Goal: Transaction & Acquisition: Purchase product/service

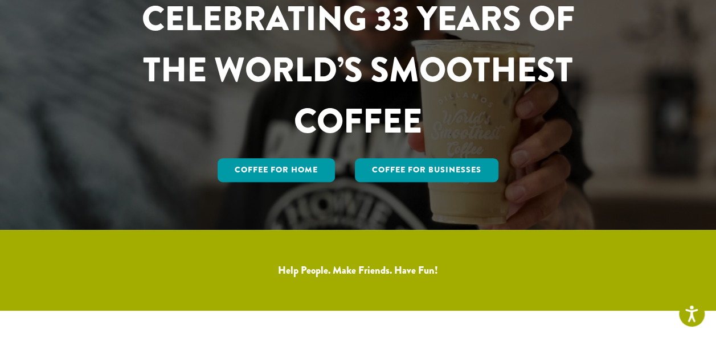
scroll to position [114, 0]
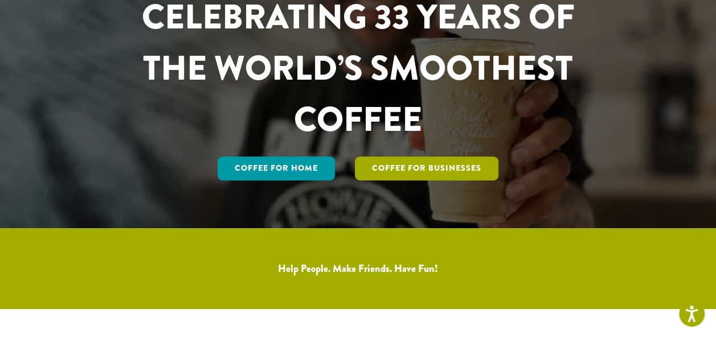
click at [441, 169] on link "Coffee For Businesses" at bounding box center [427, 169] width 144 height 24
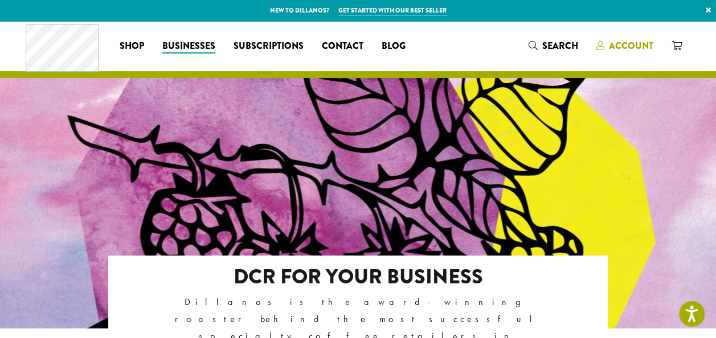
click at [616, 45] on span "Account" at bounding box center [631, 45] width 44 height 13
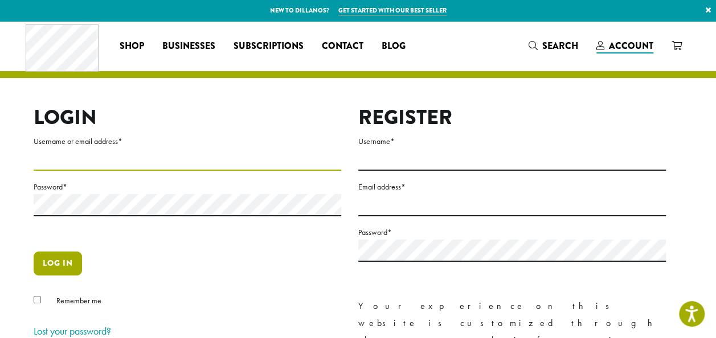
type input "**********"
click at [48, 260] on button "Log in" at bounding box center [58, 264] width 48 height 24
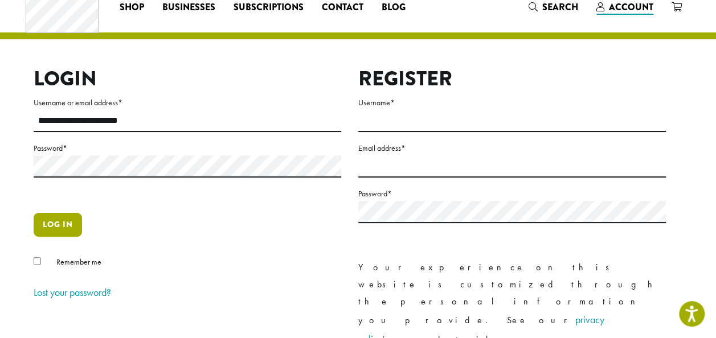
scroll to position [57, 0]
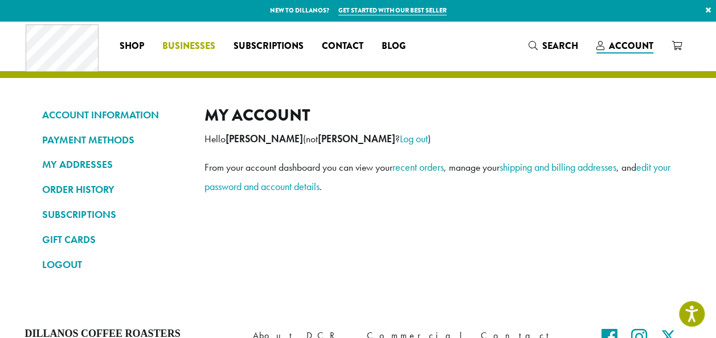
click at [187, 47] on span "Businesses" at bounding box center [188, 46] width 53 height 14
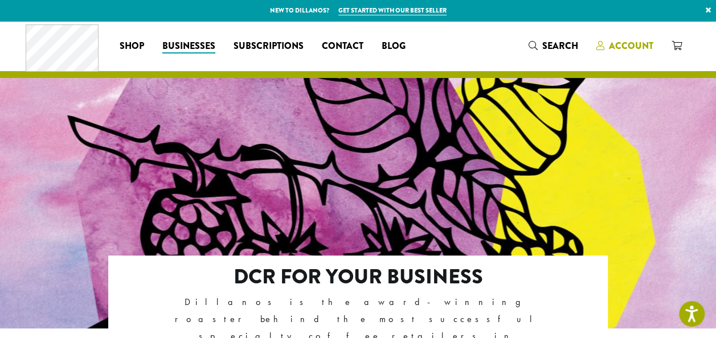
click at [620, 48] on span "Account" at bounding box center [631, 45] width 44 height 13
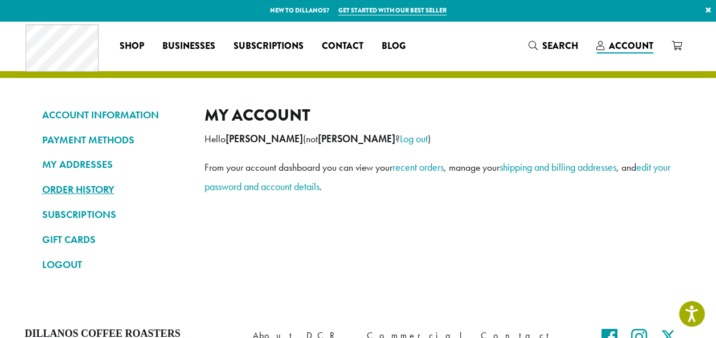
click at [77, 192] on link "ORDER HISTORY" at bounding box center [114, 189] width 145 height 19
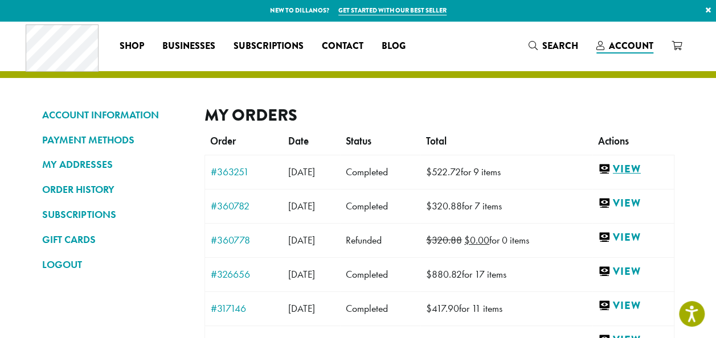
click at [626, 171] on link "View" at bounding box center [633, 169] width 70 height 14
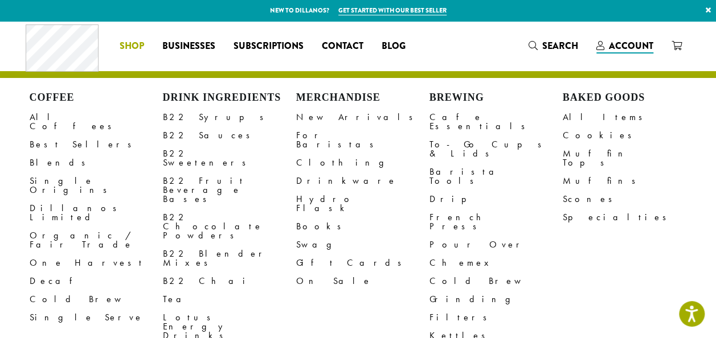
click at [132, 49] on span "Shop" at bounding box center [132, 46] width 25 height 14
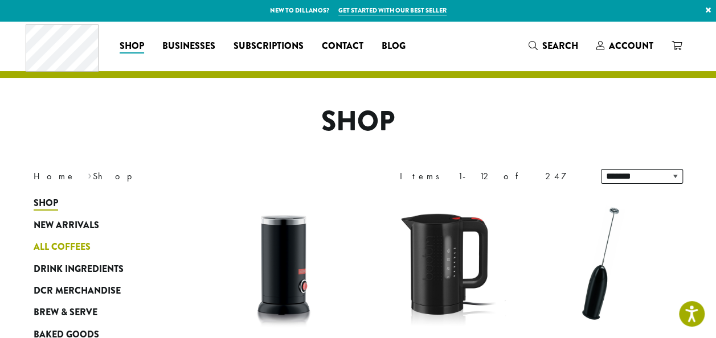
click at [75, 247] on span "All Coffees" at bounding box center [62, 247] width 57 height 14
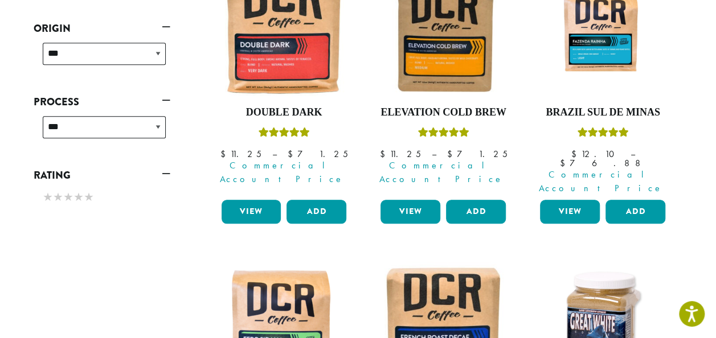
scroll to position [180, 0]
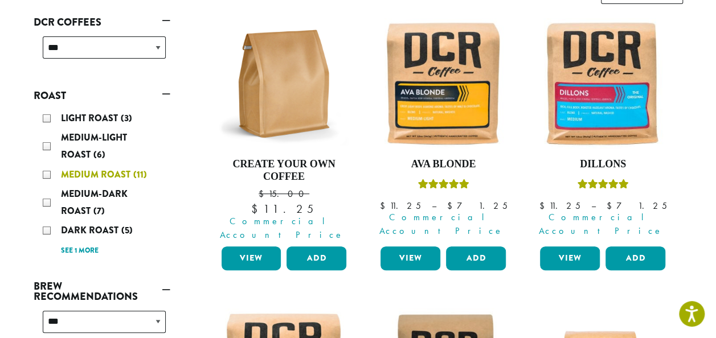
click at [47, 174] on div "Medium Roast (11)" at bounding box center [104, 174] width 123 height 17
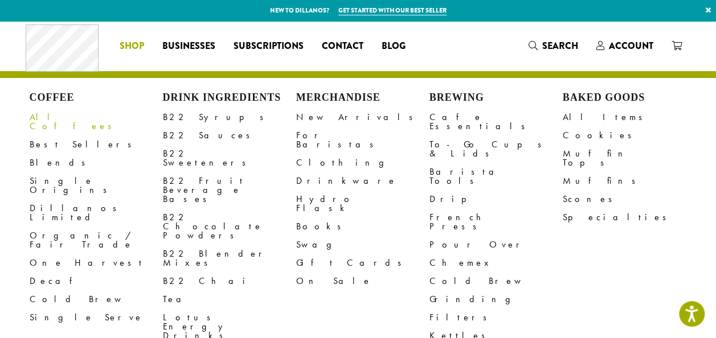
click at [70, 121] on link "All Coffees" at bounding box center [96, 121] width 133 height 27
click at [40, 155] on link "Blends" at bounding box center [96, 163] width 133 height 18
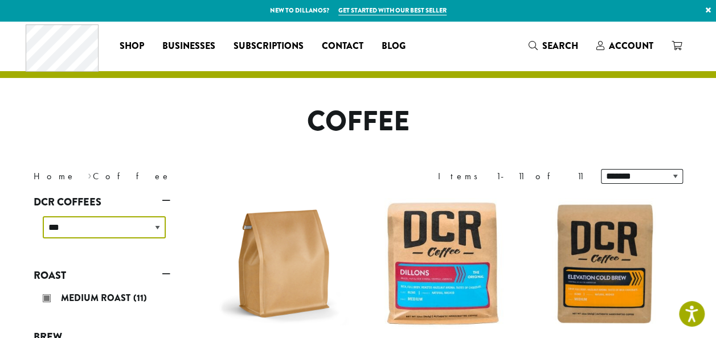
click at [122, 223] on select "**********" at bounding box center [104, 228] width 123 height 22
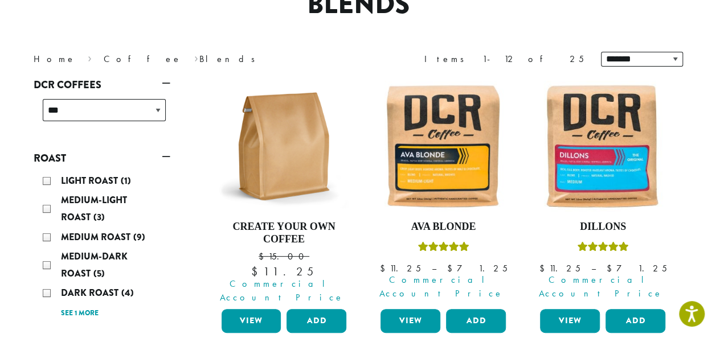
scroll to position [171, 0]
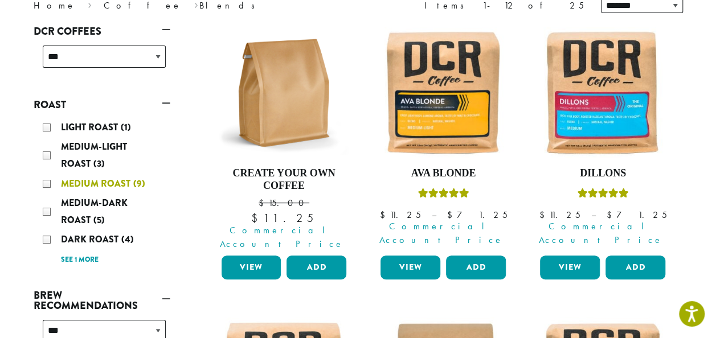
click at [47, 184] on div "Medium Roast (9)" at bounding box center [104, 183] width 123 height 17
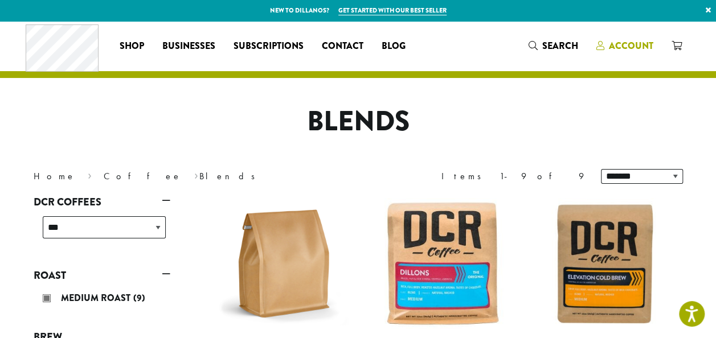
click at [624, 43] on span "Account" at bounding box center [631, 45] width 44 height 13
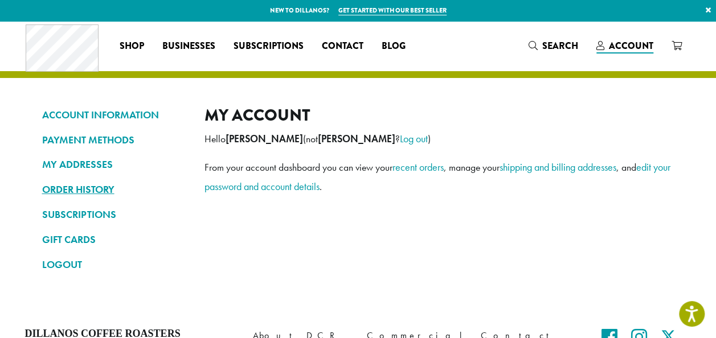
click at [93, 190] on link "ORDER HISTORY" at bounding box center [114, 189] width 145 height 19
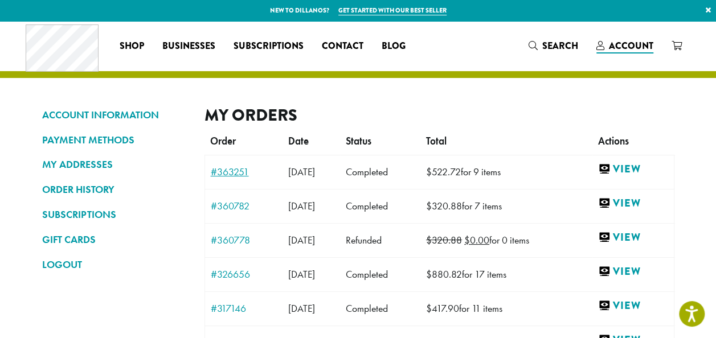
click at [242, 168] on link "#363251" at bounding box center [244, 172] width 67 height 10
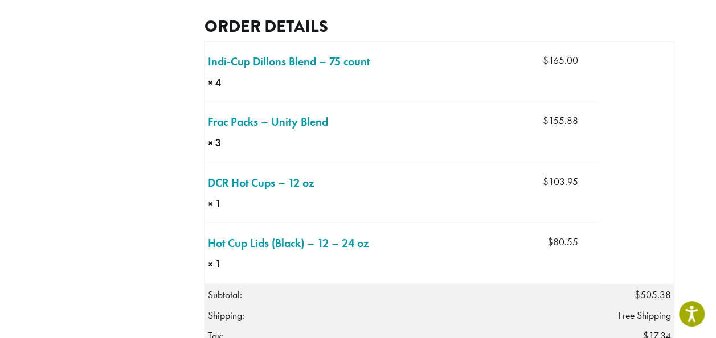
scroll to position [399, 0]
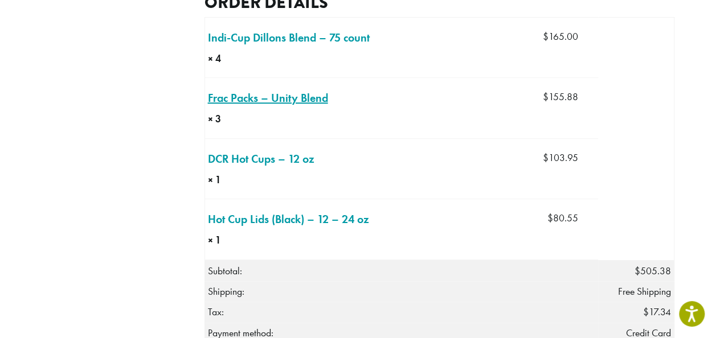
click at [252, 107] on link "Frac Packs – Unity Blend × 3" at bounding box center [268, 97] width 120 height 17
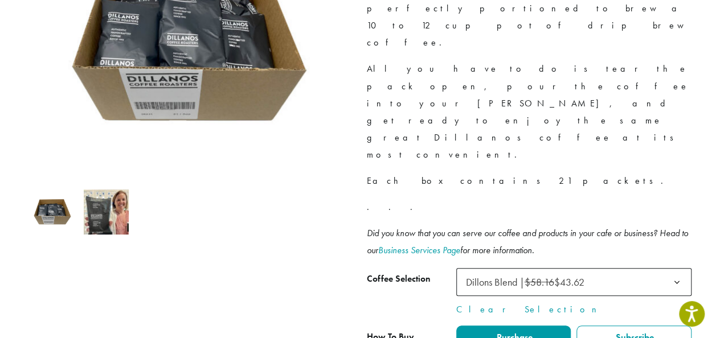
scroll to position [342, 0]
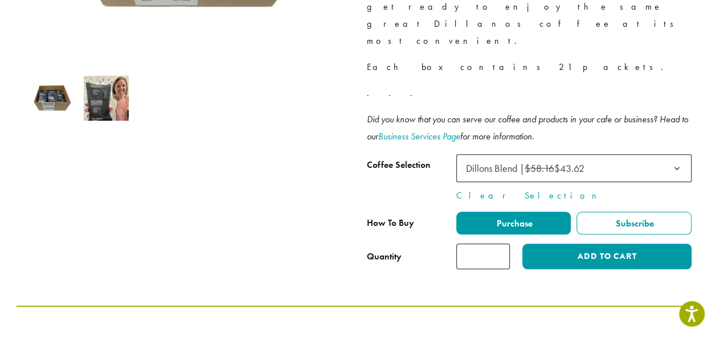
click at [501, 244] on input "*" at bounding box center [483, 257] width 54 height 26
type input "*"
click at [501, 244] on input "*" at bounding box center [483, 257] width 54 height 26
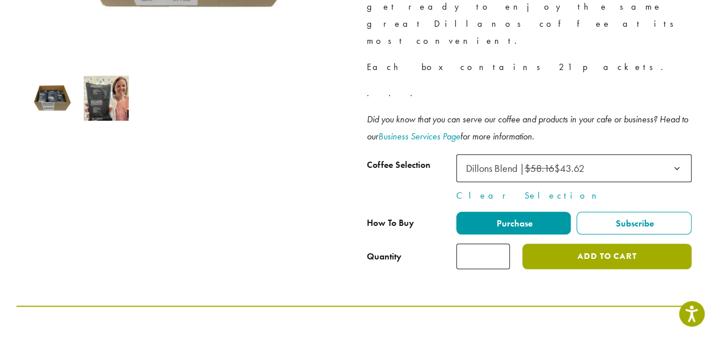
click at [638, 244] on button "Add to cart" at bounding box center [606, 257] width 169 height 26
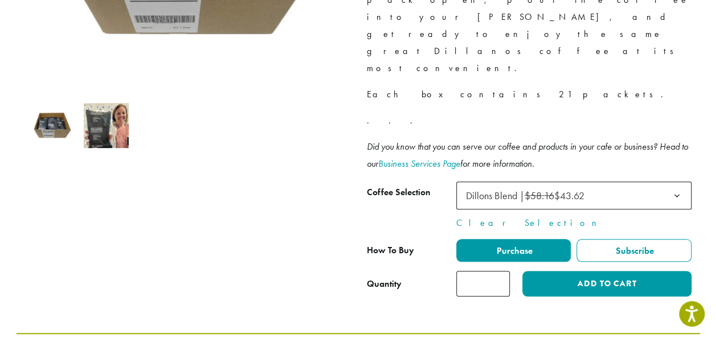
scroll to position [399, 0]
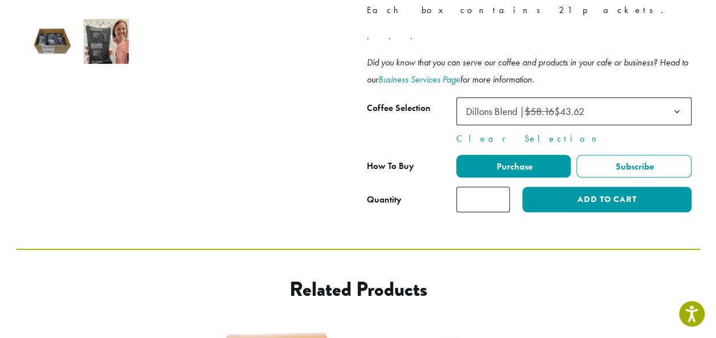
click at [500, 187] on input "*" at bounding box center [483, 200] width 54 height 26
type input "*"
click at [500, 187] on input "*" at bounding box center [483, 200] width 54 height 26
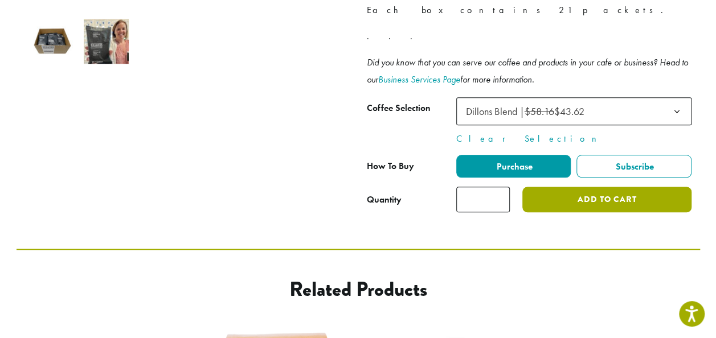
click at [623, 187] on button "Add to cart" at bounding box center [606, 200] width 169 height 26
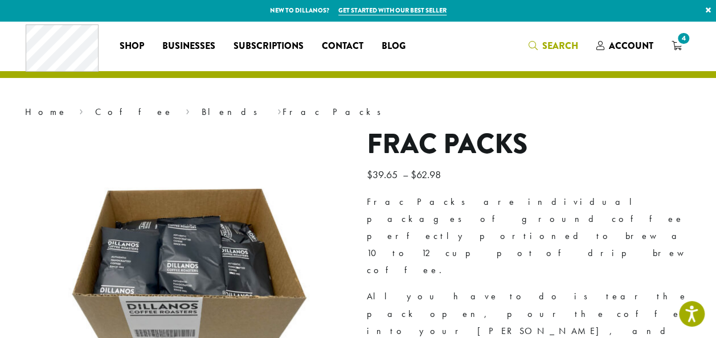
click at [549, 44] on span "Search" at bounding box center [560, 45] width 36 height 13
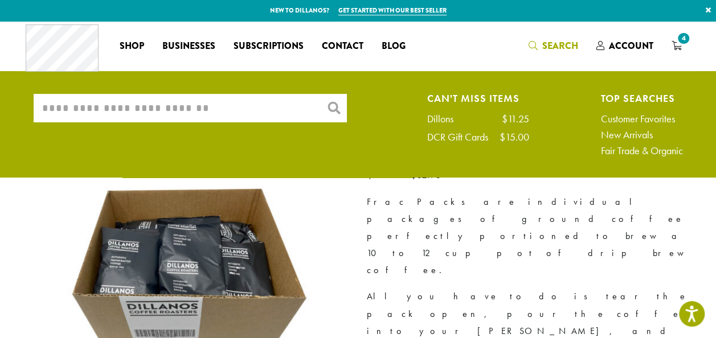
click at [145, 107] on input "What are you searching for?" at bounding box center [190, 108] width 313 height 28
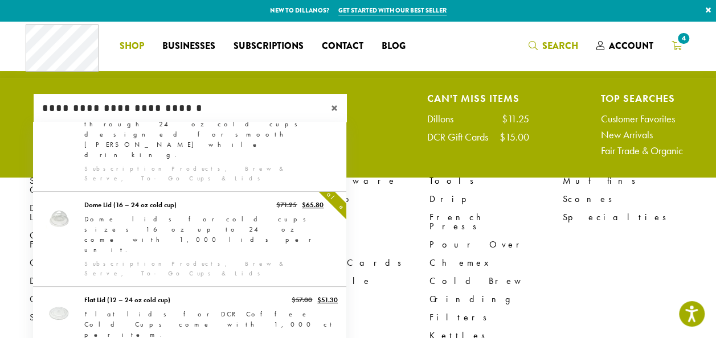
type input "**********"
click at [684, 40] on div "Coffee All Coffees Best Sellers Blends Single Origins Dillanos Limited Organic …" at bounding box center [359, 45] width 666 height 47
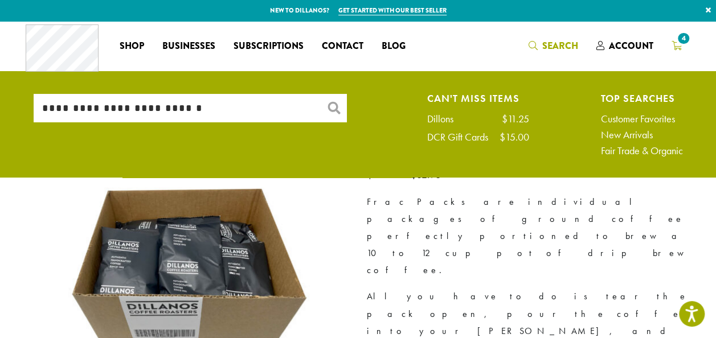
click at [678, 43] on span "4" at bounding box center [683, 38] width 15 height 15
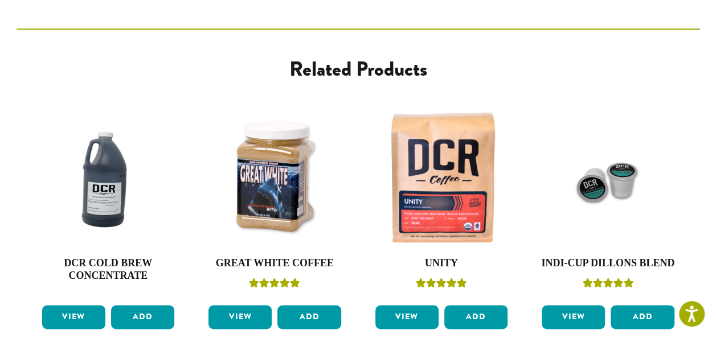
scroll to position [563, 0]
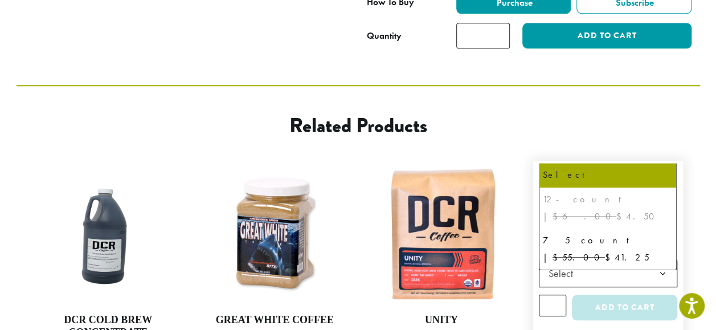
click at [662, 260] on b at bounding box center [663, 274] width 28 height 28
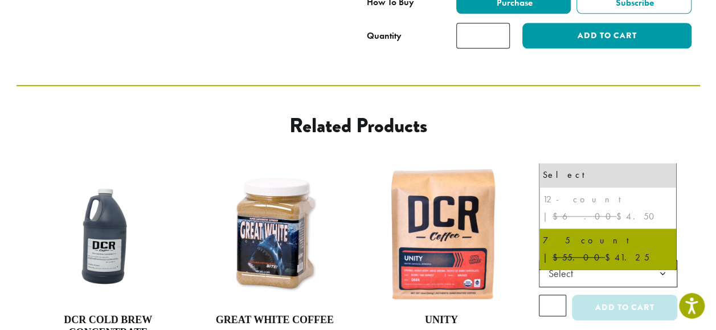
select select "********"
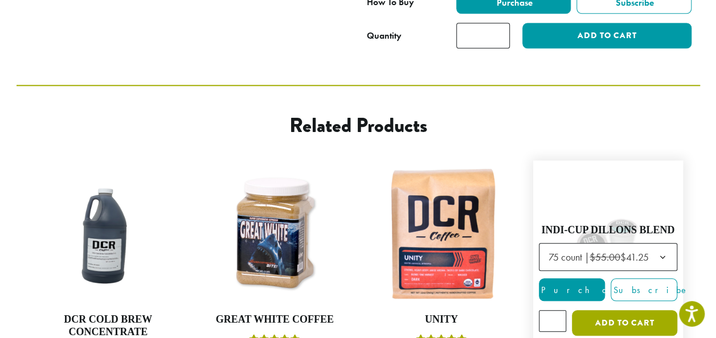
click at [626, 311] on button "Add to cart" at bounding box center [624, 324] width 105 height 26
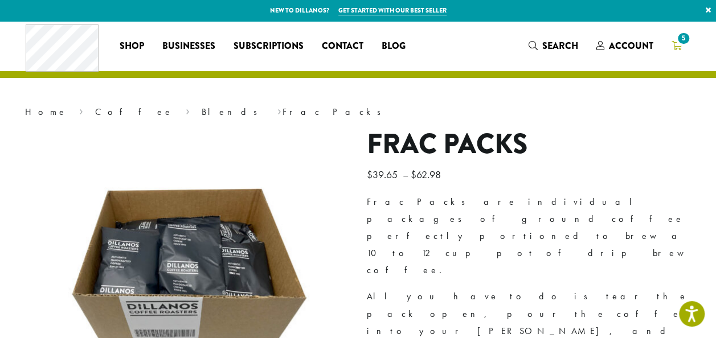
click at [678, 41] on span "5" at bounding box center [683, 38] width 15 height 15
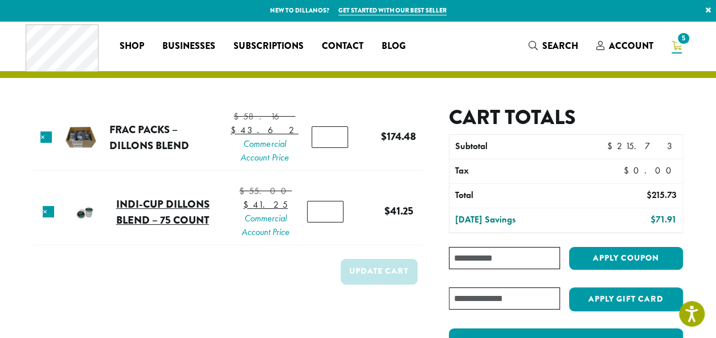
click at [169, 228] on link "Indi-Cup Dillons Blend – 75 count" at bounding box center [162, 212] width 93 height 31
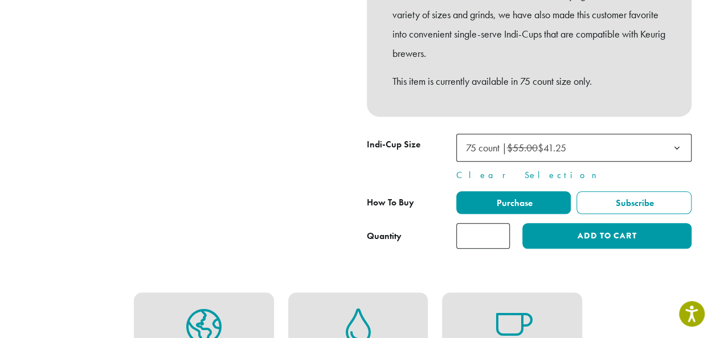
scroll to position [399, 0]
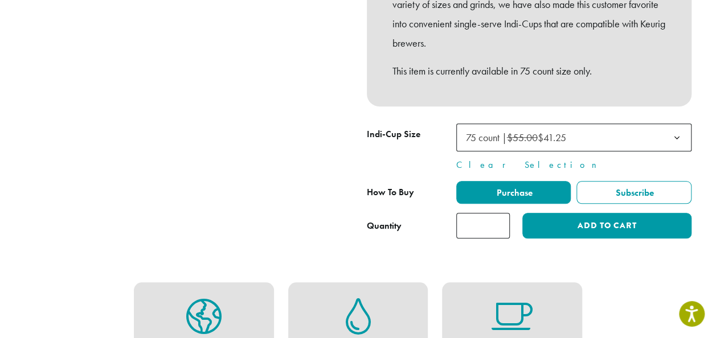
type input "*"
click at [500, 223] on input "*" at bounding box center [483, 226] width 54 height 26
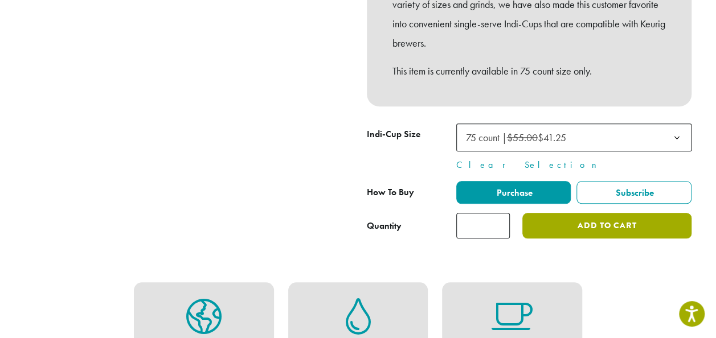
click at [626, 224] on button "Add to cart" at bounding box center [606, 226] width 169 height 26
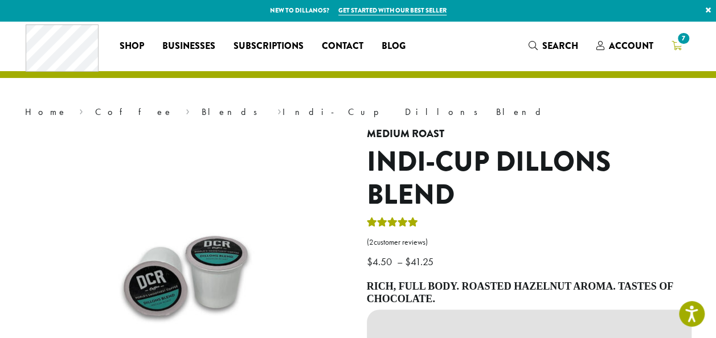
click at [678, 48] on icon "7" at bounding box center [677, 45] width 10 height 9
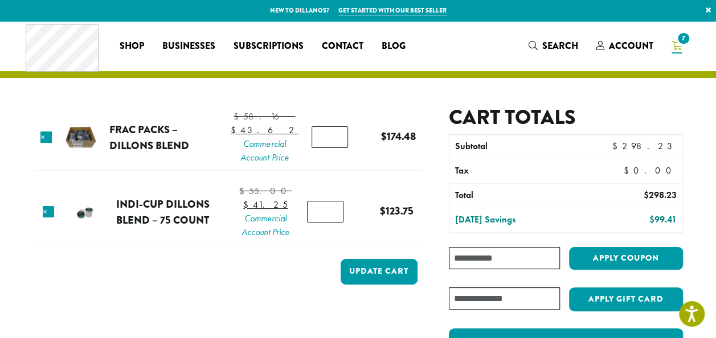
type input "*"
click at [333, 223] on input "*" at bounding box center [325, 212] width 36 height 22
click at [401, 285] on button "Update cart" at bounding box center [379, 272] width 77 height 26
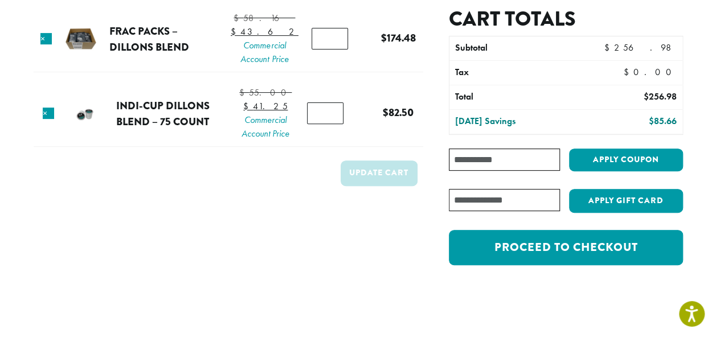
scroll to position [162, 0]
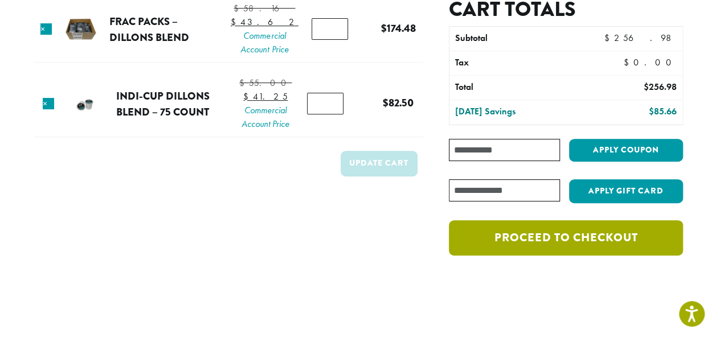
click at [571, 235] on link "Proceed to checkout" at bounding box center [566, 238] width 234 height 35
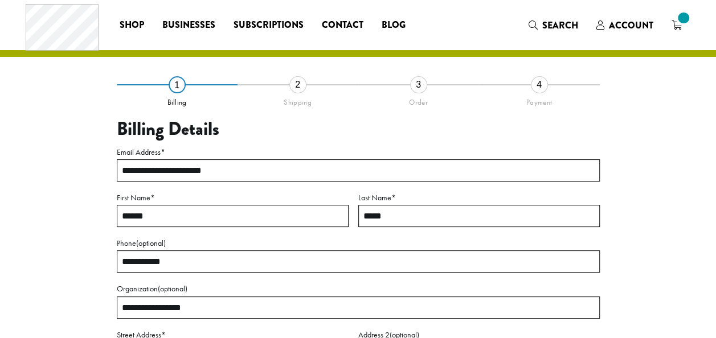
select select "**"
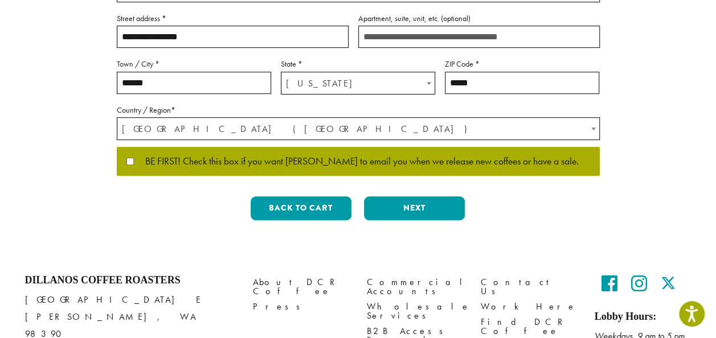
scroll to position [342, 0]
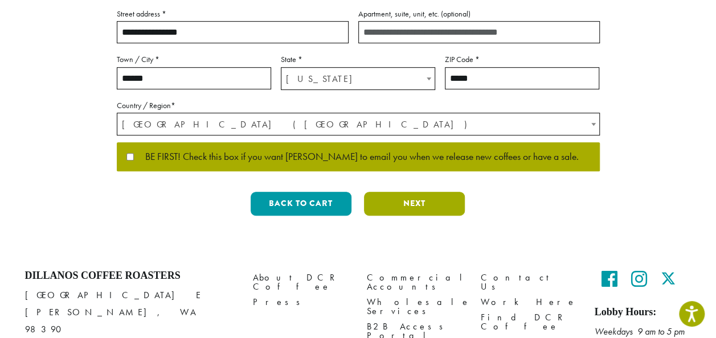
click at [414, 202] on button "Next" at bounding box center [414, 204] width 101 height 24
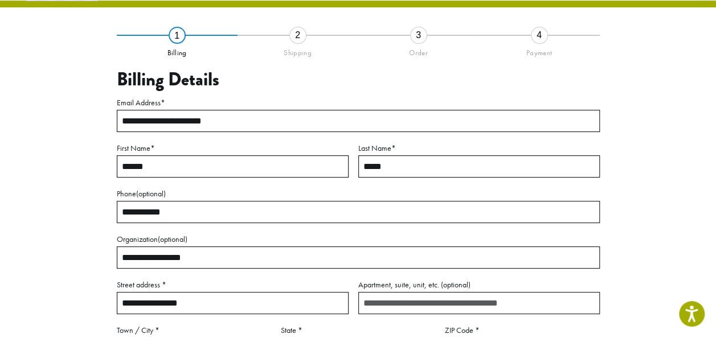
scroll to position [65, 0]
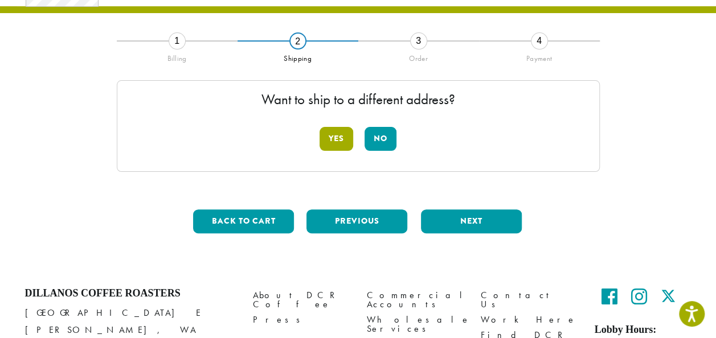
click at [331, 138] on button "Yes" at bounding box center [337, 139] width 34 height 24
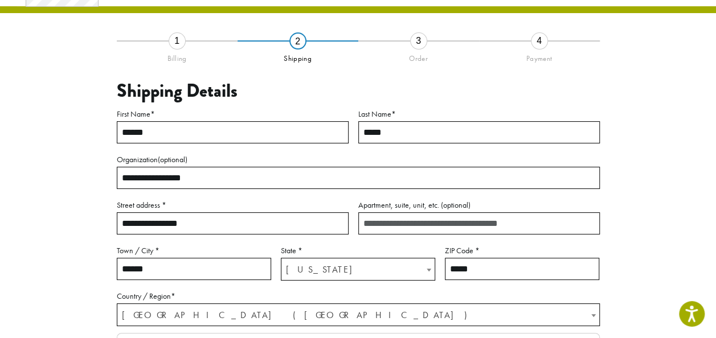
click at [210, 226] on input "**********" at bounding box center [233, 224] width 232 height 22
type input "*"
type input "**********"
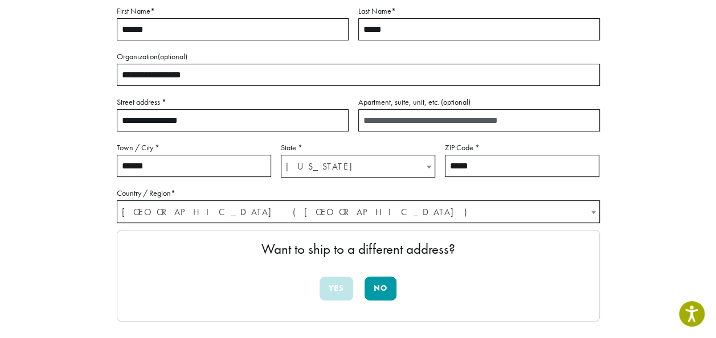
scroll to position [179, 0]
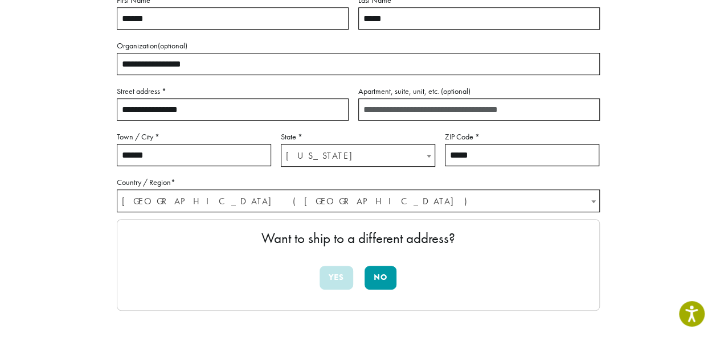
click at [169, 156] on input "******" at bounding box center [194, 155] width 154 height 22
type input "*"
type input "********"
click at [479, 156] on input "*****" at bounding box center [522, 155] width 154 height 22
type input "*****"
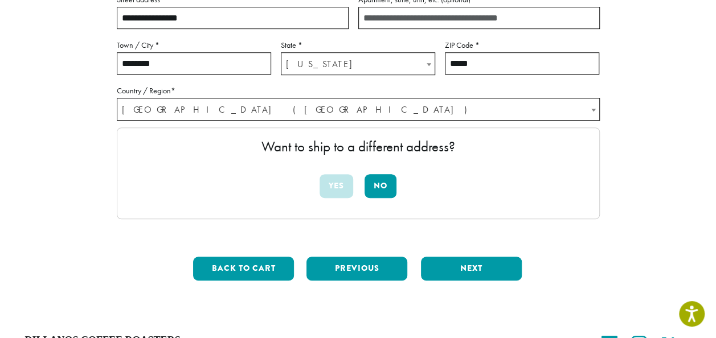
scroll to position [293, 0]
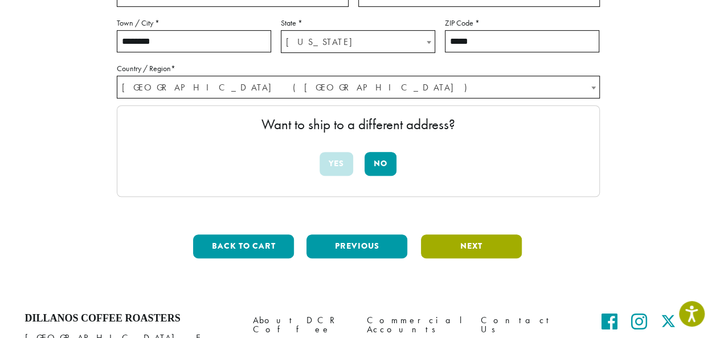
click at [472, 244] on button "Next" at bounding box center [471, 247] width 101 height 24
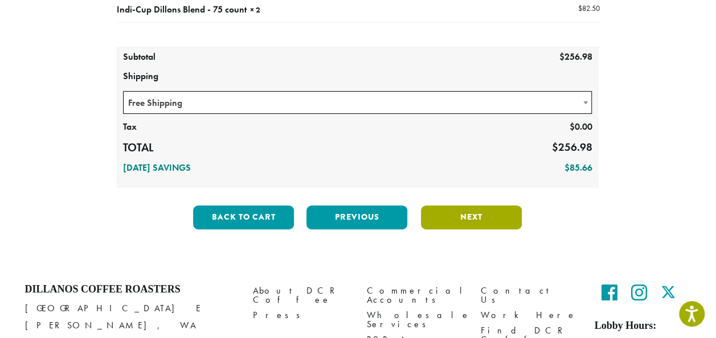
scroll to position [207, 0]
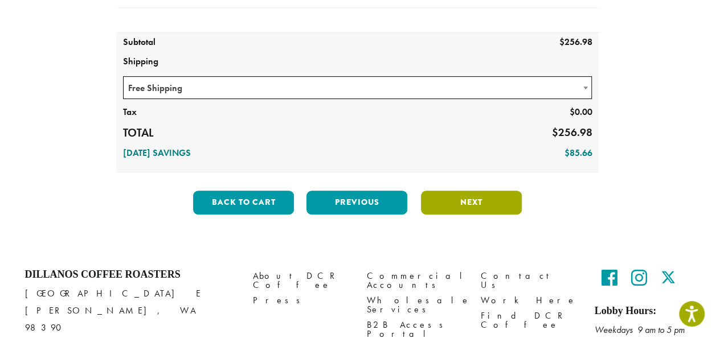
click at [475, 198] on button "Next" at bounding box center [471, 203] width 101 height 24
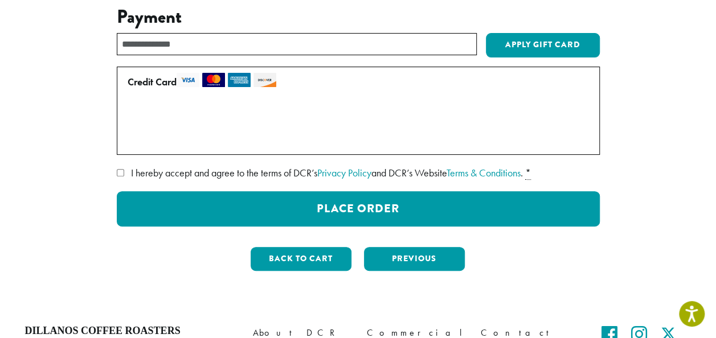
scroll to position [19, 0]
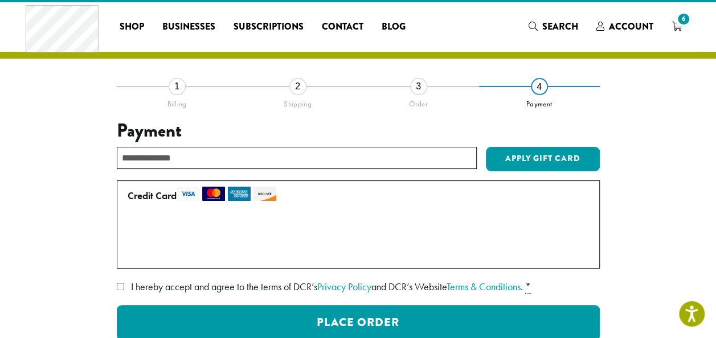
click at [133, 252] on label "Use a new card" at bounding box center [356, 253] width 457 height 18
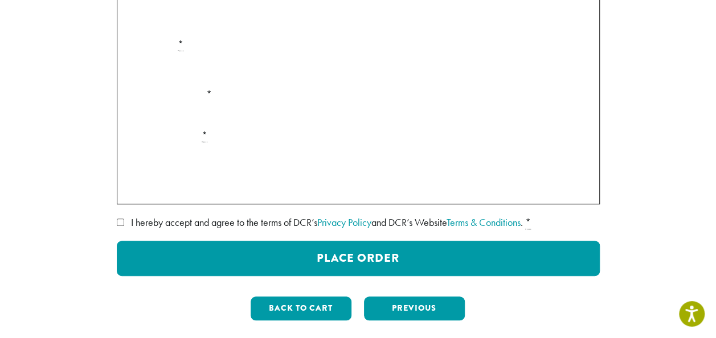
scroll to position [247, 0]
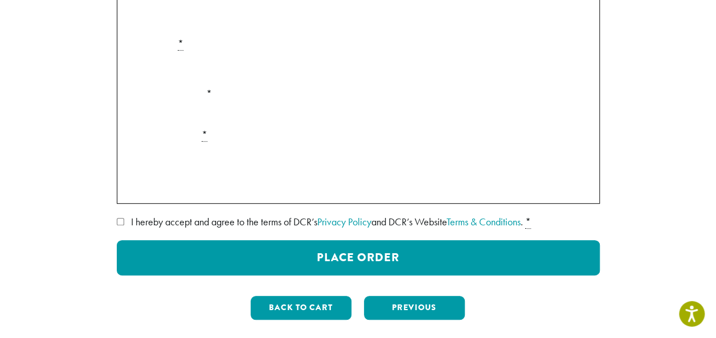
click at [126, 65] on div "Payment Info" at bounding box center [358, 69] width 471 height 32
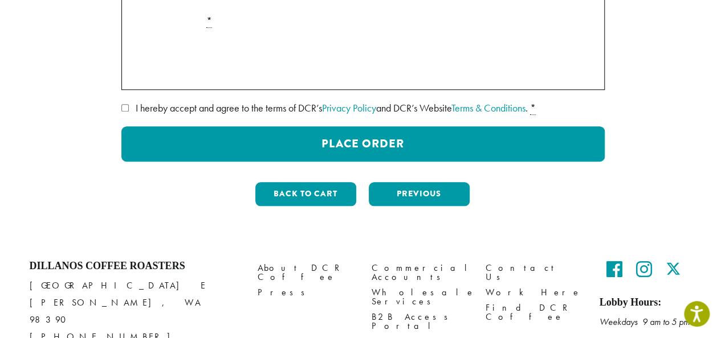
scroll to position [410, 0]
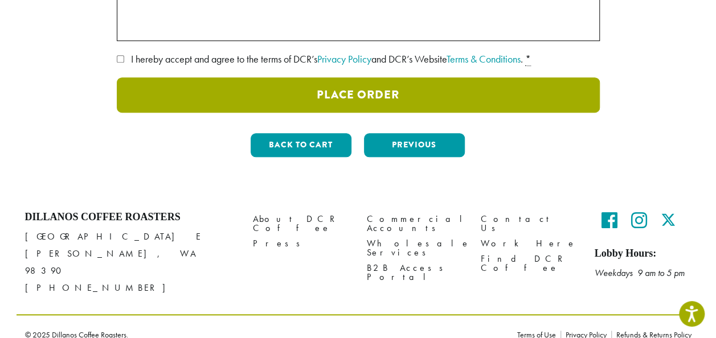
click at [320, 99] on button "Place Order" at bounding box center [358, 94] width 483 height 35
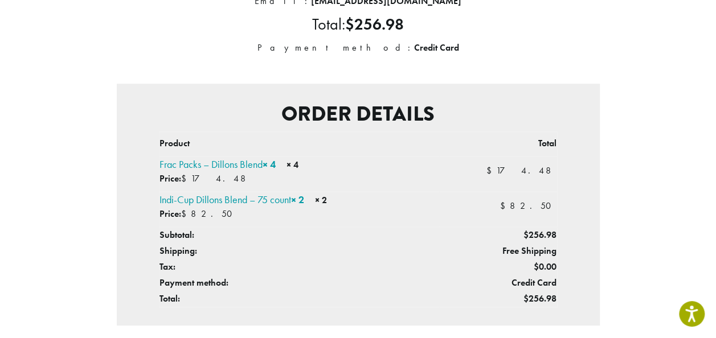
scroll to position [228, 0]
